Goal: Check status: Check status

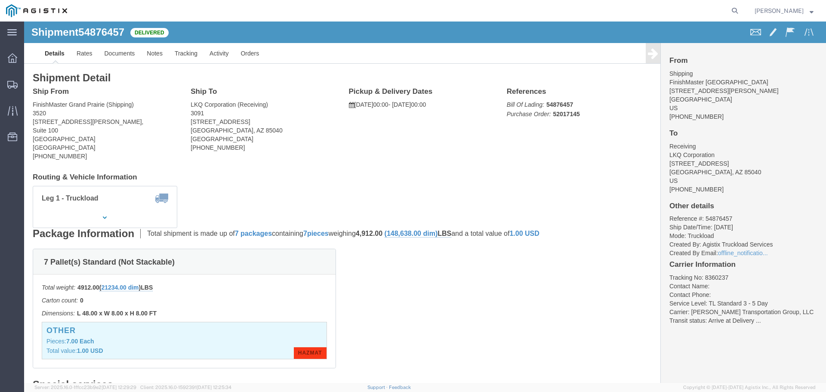
drag, startPoint x: 748, startPoint y: 8, endPoint x: 744, endPoint y: 9, distance: 5.0
click at [742, 8] on form at bounding box center [735, 11] width 14 height 22
click at [738, 12] on icon at bounding box center [734, 11] width 12 height 12
click at [609, 15] on input "search" at bounding box center [597, 10] width 261 height 21
paste input "56462348"
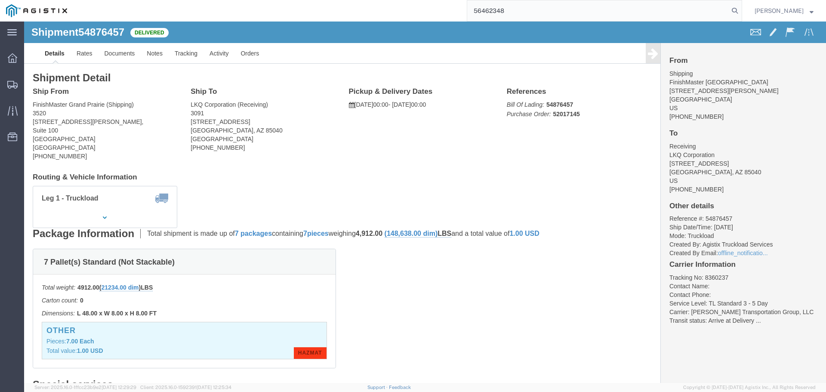
type input "56462348"
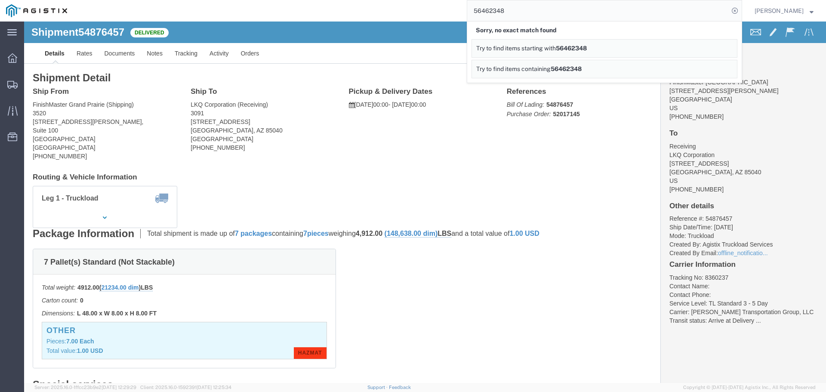
click div "Ship From FinishMaster [GEOGRAPHIC_DATA] (Shipping) 3520 [STREET_ADDRESS][PERSO…"
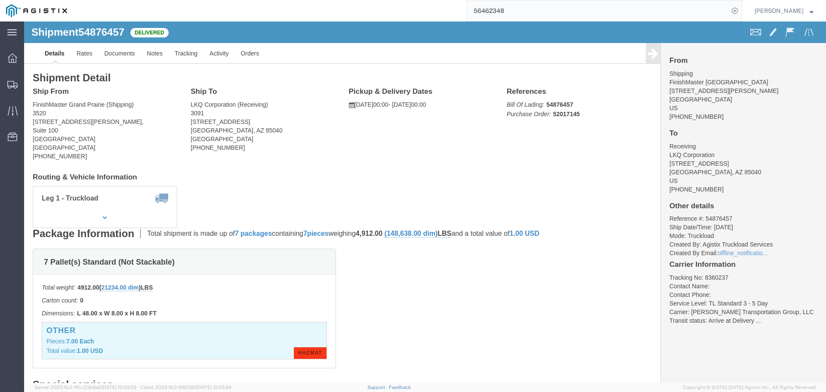
click at [571, 7] on input "56462348" at bounding box center [597, 10] width 261 height 21
click at [573, 6] on input "56462348" at bounding box center [597, 10] width 261 height 21
click at [575, 1] on input "56462348" at bounding box center [597, 10] width 261 height 21
click at [741, 13] on icon at bounding box center [734, 11] width 12 height 12
click at [603, 13] on input "search" at bounding box center [597, 10] width 261 height 21
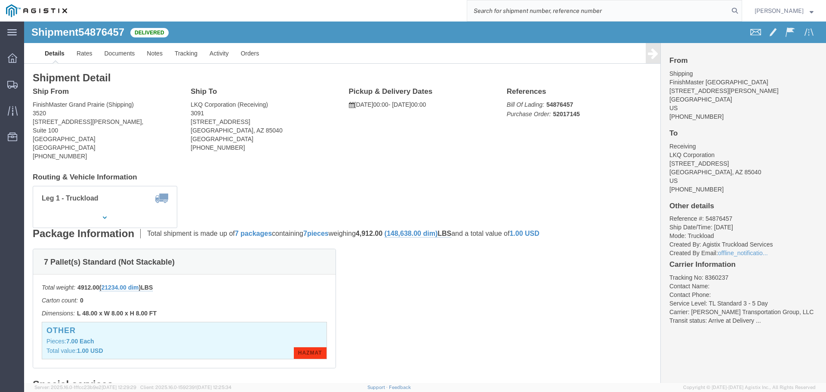
paste input "56462348"
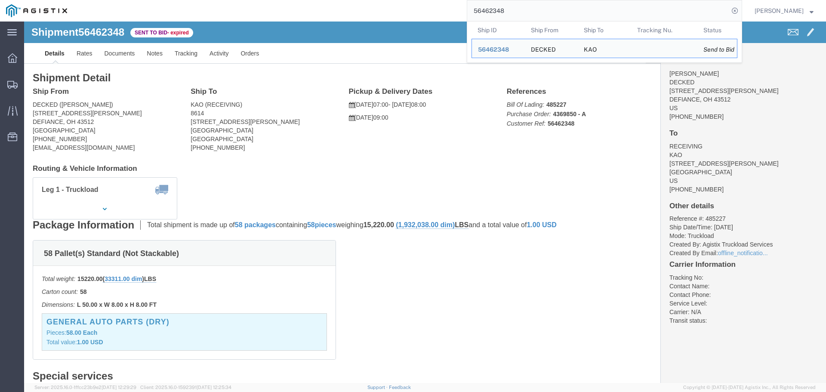
click h4 "Routing & Vehicle Information"
click at [532, 10] on input "56462348" at bounding box center [597, 10] width 261 height 21
paste input "56454008"
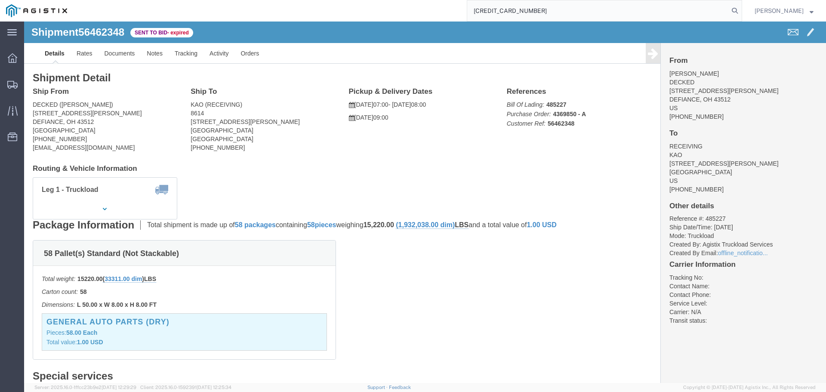
click at [532, 10] on input "5646234856454008" at bounding box center [597, 10] width 261 height 21
paste input "search"
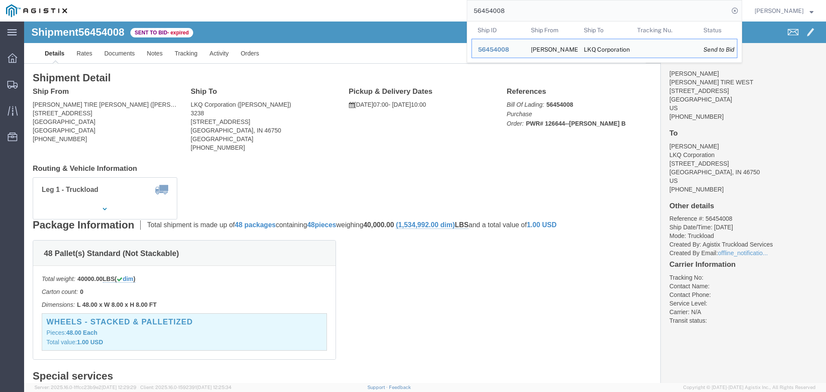
click div "Leg 1 - Truckload Vehicle 1: Standard Dry Van (53 Feet) Number of trucks: 1"
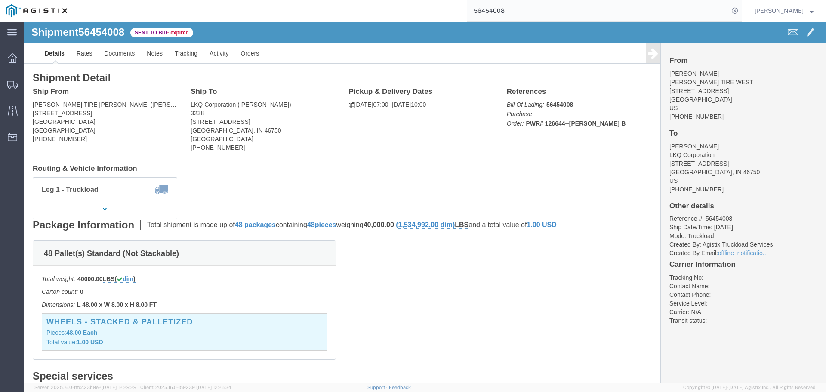
click at [493, 3] on input "56454008" at bounding box center [597, 10] width 261 height 21
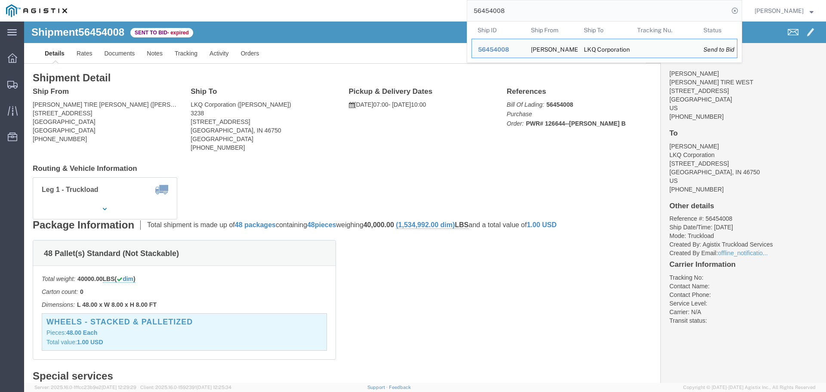
click at [493, 3] on input "56454008" at bounding box center [597, 10] width 261 height 21
paste input "search"
click at [484, 4] on input "56454008" at bounding box center [597, 10] width 261 height 21
paste input "6234"
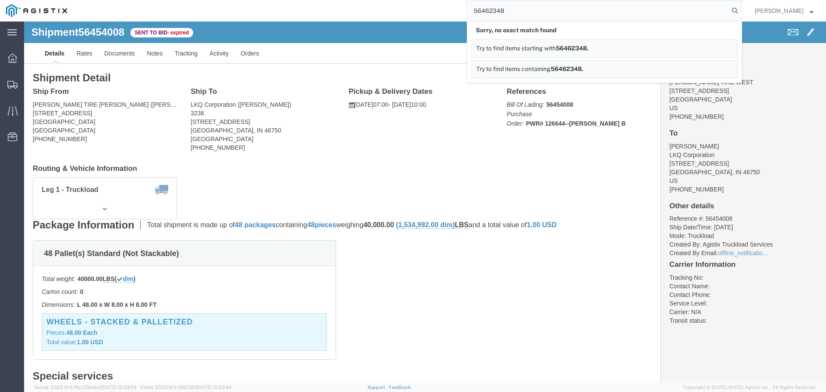
type input "56462348"
click at [513, 9] on input "56462348" at bounding box center [597, 10] width 261 height 21
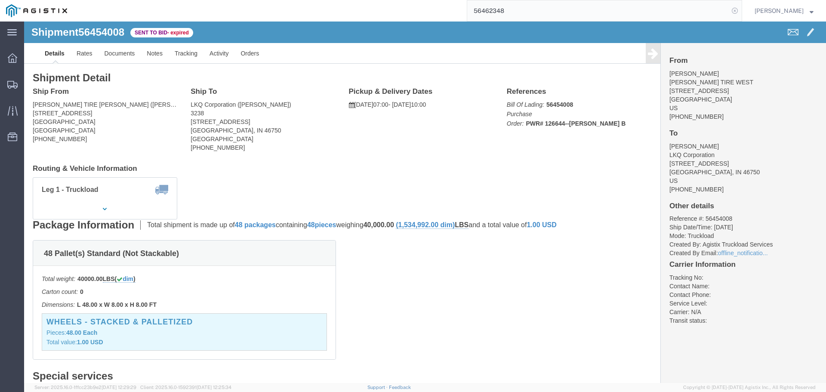
click at [741, 15] on icon at bounding box center [734, 11] width 12 height 12
click at [738, 9] on icon at bounding box center [734, 11] width 12 height 12
click at [649, 17] on input "search" at bounding box center [597, 10] width 261 height 21
click at [642, 9] on input "search" at bounding box center [597, 10] width 261 height 21
paste input "56462348"
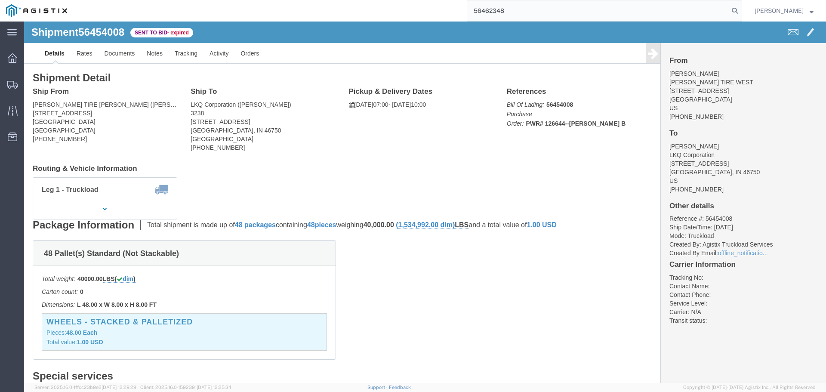
type input "56462348"
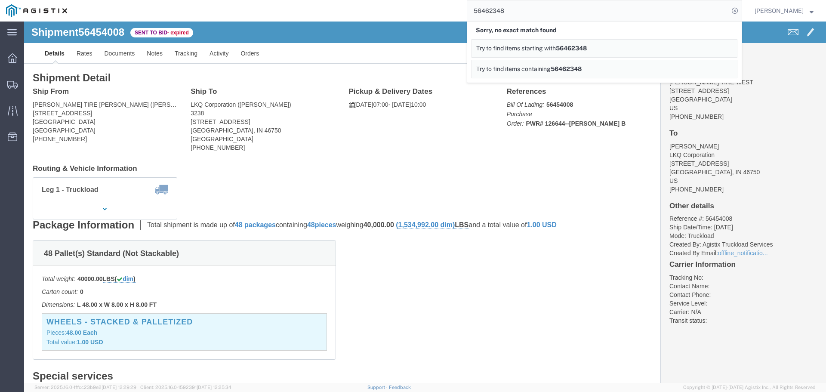
click at [521, 7] on input "56462348" at bounding box center [597, 10] width 261 height 21
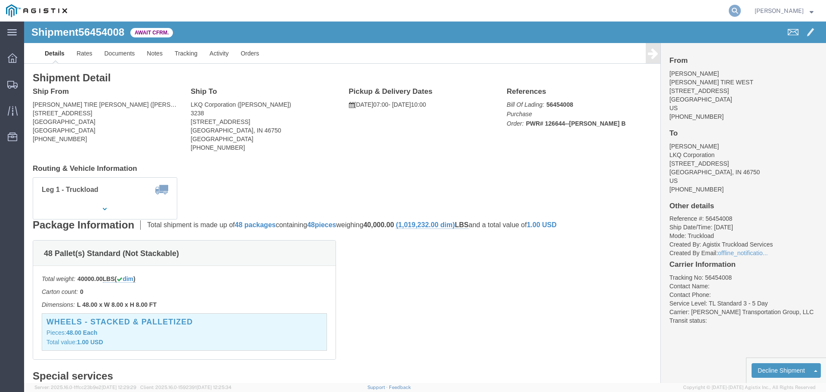
click at [741, 12] on icon at bounding box center [734, 11] width 12 height 12
click at [602, 9] on input "search" at bounding box center [597, 10] width 261 height 21
paste input "56462348"
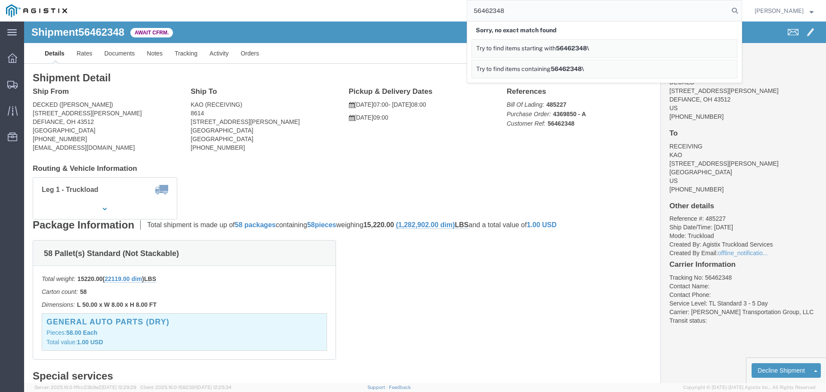
type input "56462348"
click div "Ship From DECKED (Ashley Schwarzman) 25401 ELLIOTT RD DEFIANCE, OH 43512 United…"
